Goal: Find specific page/section: Find specific page/section

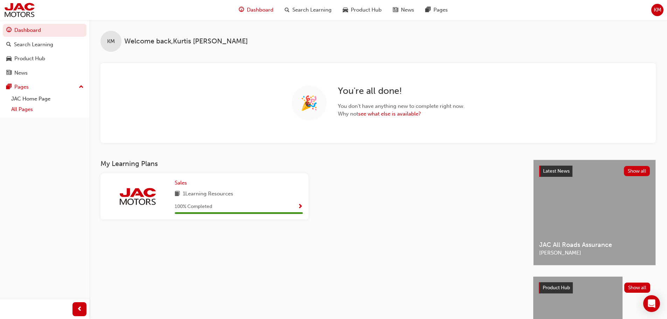
click at [15, 109] on link "All Pages" at bounding box center [47, 109] width 78 height 11
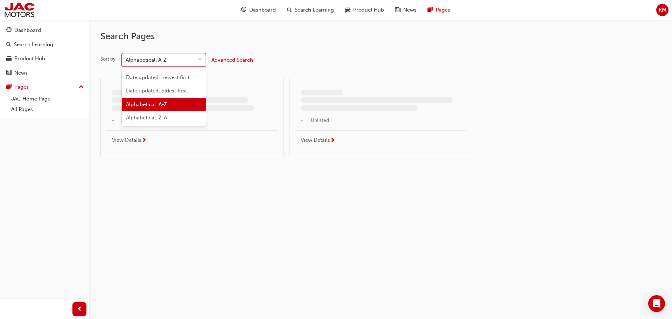
click at [152, 60] on div "Alphabetical: A-Z" at bounding box center [146, 60] width 41 height 8
click at [126, 60] on input "Sort by option Alphabetical: A-Z focused, 3 of 4. 4 results available. Use Up a…" at bounding box center [126, 60] width 1 height 6
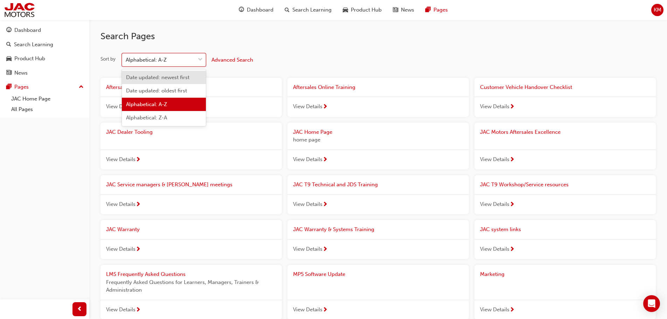
click at [155, 79] on span "Date updated: newest first" at bounding box center [157, 77] width 63 height 6
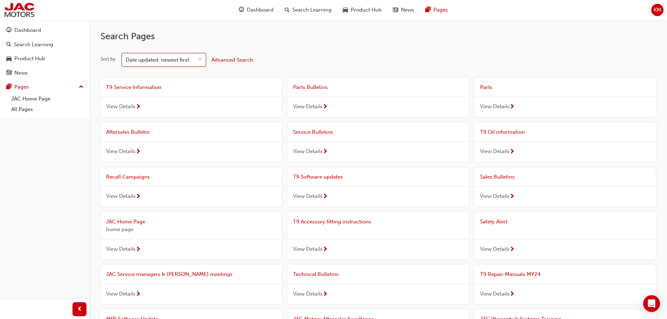
click at [183, 97] on div "View Details" at bounding box center [190, 107] width 181 height 20
